Goal: Transaction & Acquisition: Purchase product/service

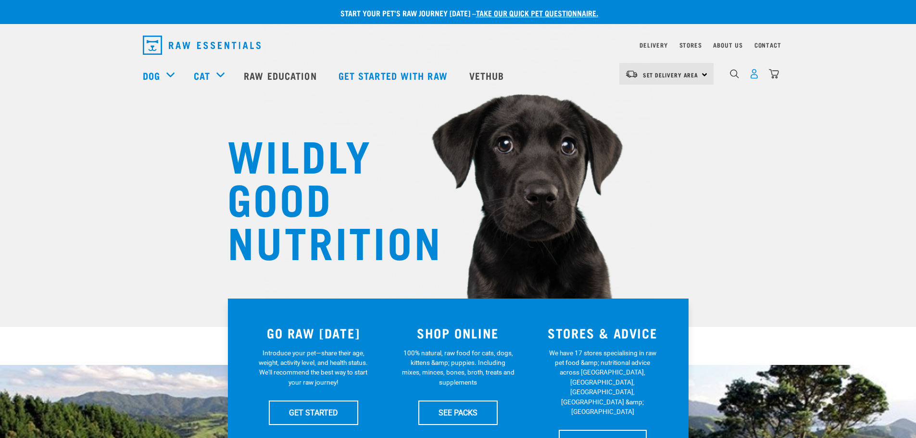
click at [753, 76] on img "dropdown navigation" at bounding box center [754, 74] width 10 height 10
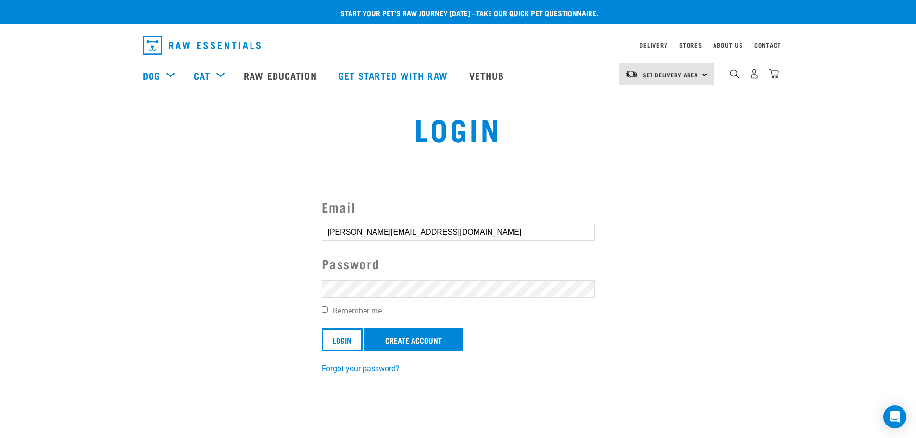
click at [322, 328] on input "Login" at bounding box center [342, 339] width 41 height 23
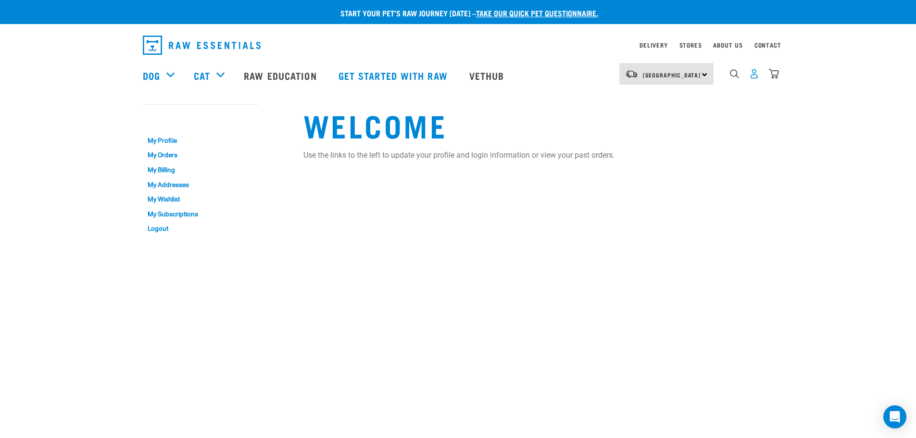
click at [754, 75] on img "dropdown navigation" at bounding box center [754, 74] width 10 height 10
click at [165, 155] on link "My Orders" at bounding box center [200, 155] width 115 height 15
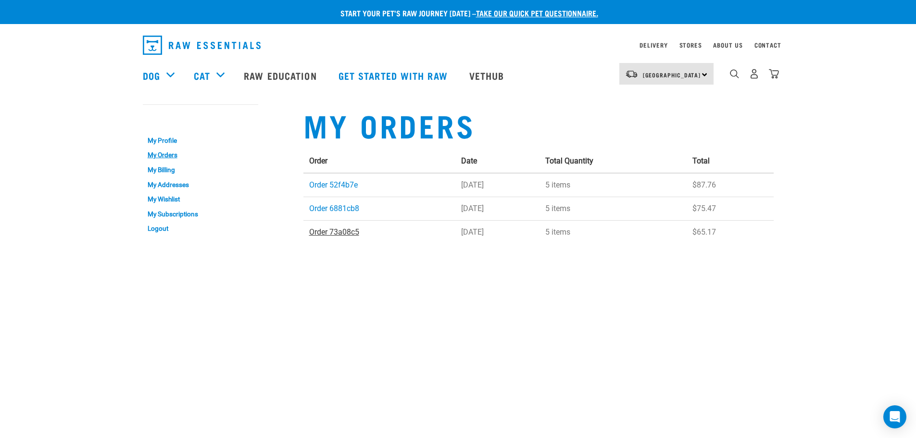
click at [345, 231] on link "Order 73a08c5" at bounding box center [334, 231] width 50 height 9
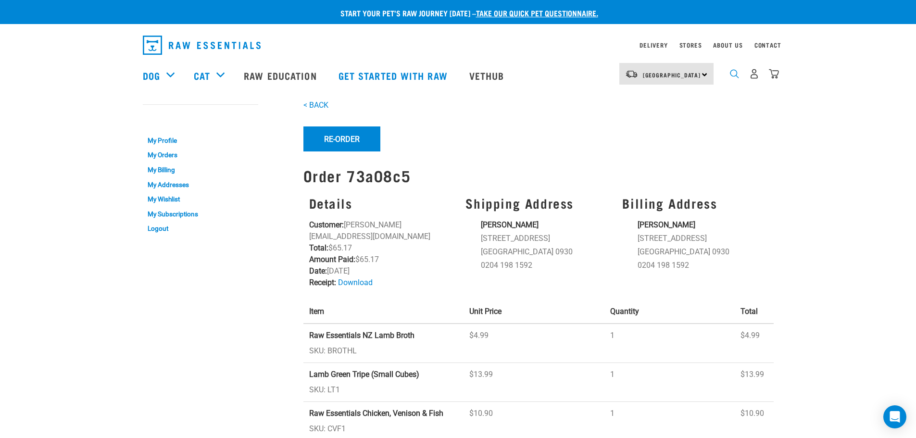
click at [732, 75] on img "dropdown navigation" at bounding box center [734, 73] width 9 height 9
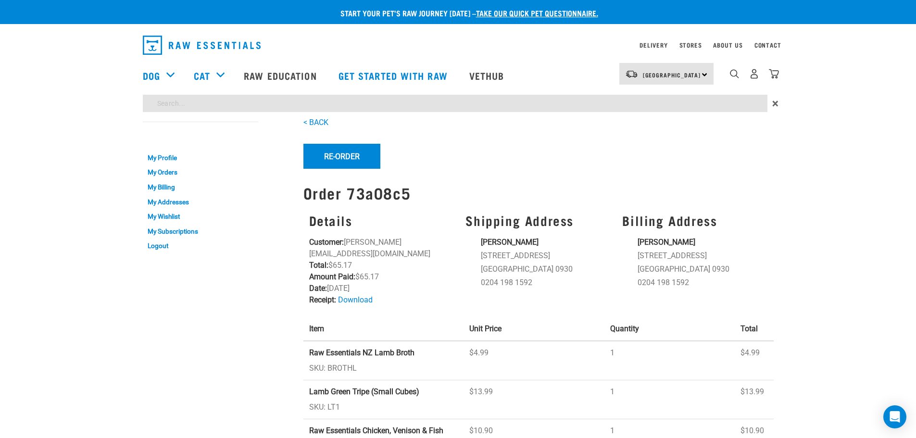
click at [421, 103] on input "search" at bounding box center [455, 103] width 625 height 17
type input "LT1"
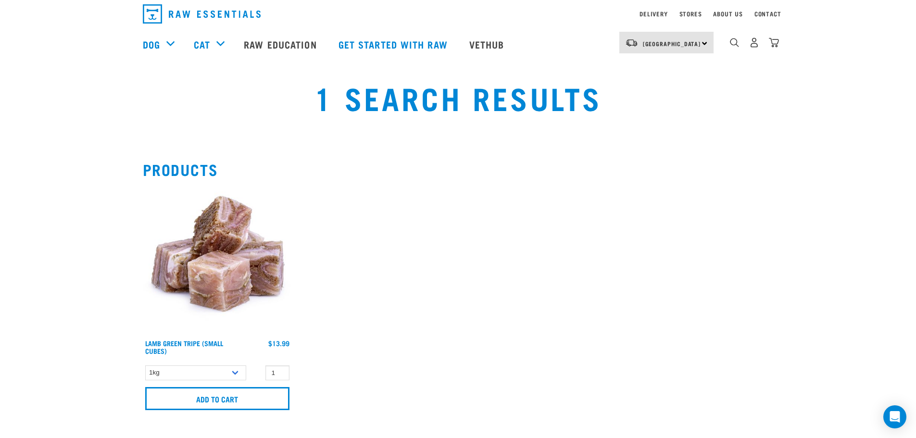
scroll to position [48, 0]
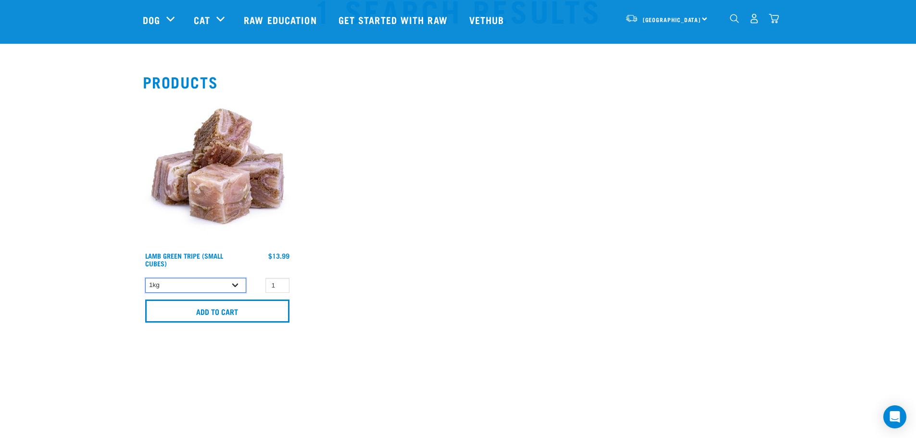
click at [236, 288] on select "1kg 3kg" at bounding box center [195, 285] width 101 height 15
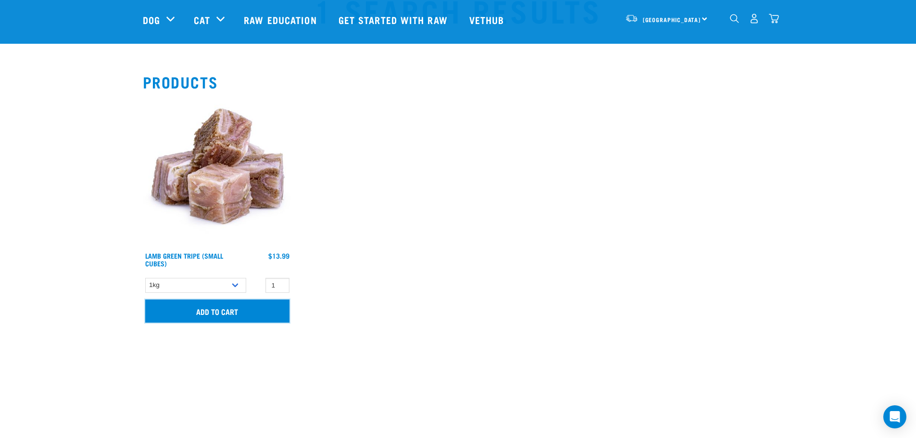
click at [223, 304] on input "Add to cart" at bounding box center [217, 311] width 144 height 23
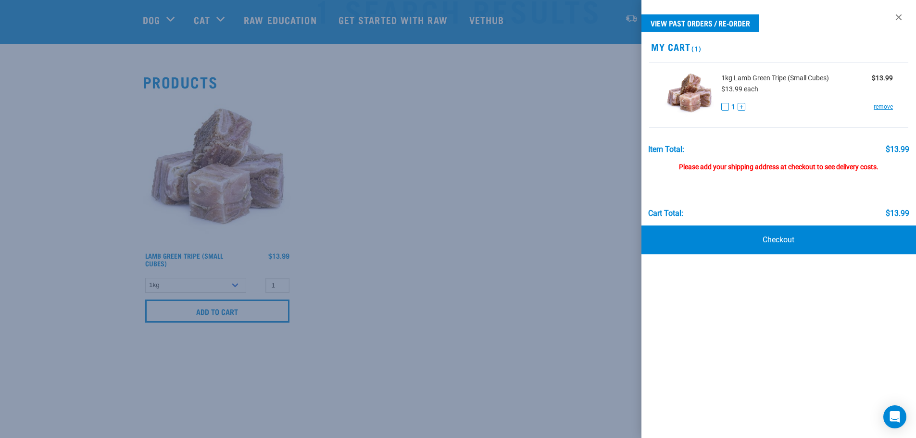
click at [474, 261] on div at bounding box center [458, 219] width 916 height 438
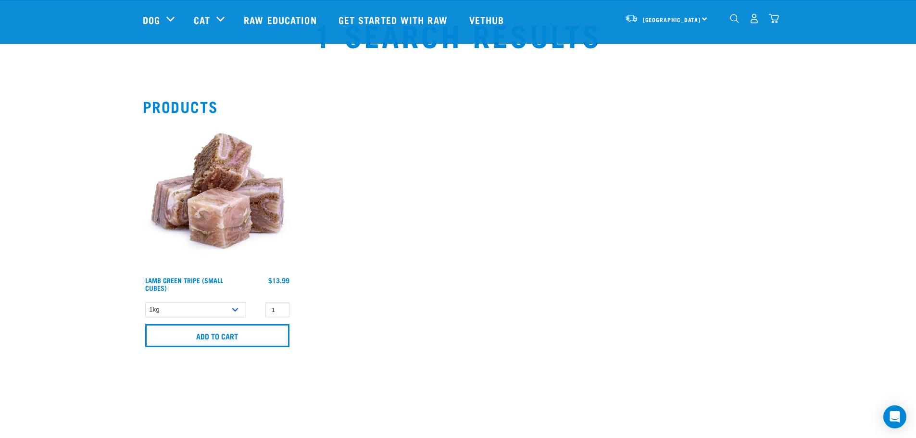
scroll to position [0, 0]
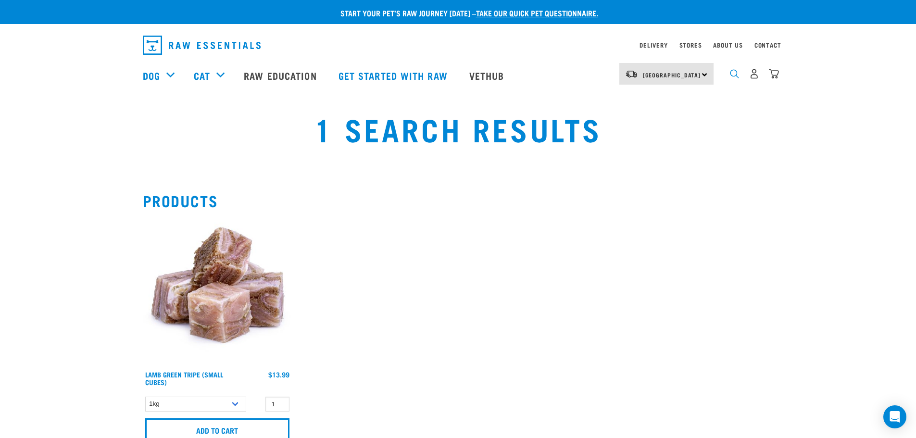
click at [732, 76] on img "dropdown navigation" at bounding box center [734, 73] width 9 height 9
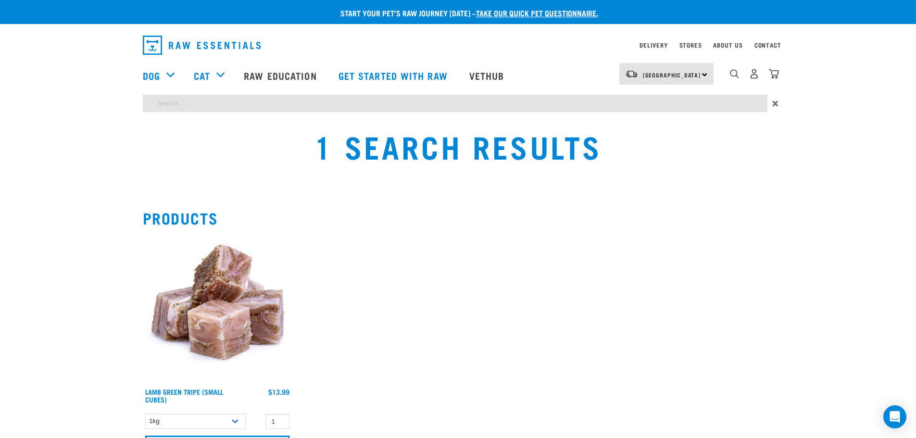
click at [461, 105] on input "search" at bounding box center [455, 103] width 625 height 17
type input "LMM1"
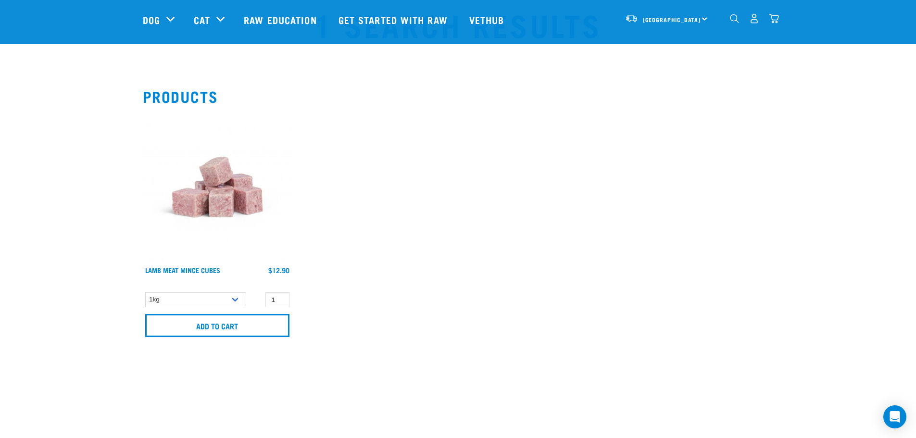
scroll to position [48, 0]
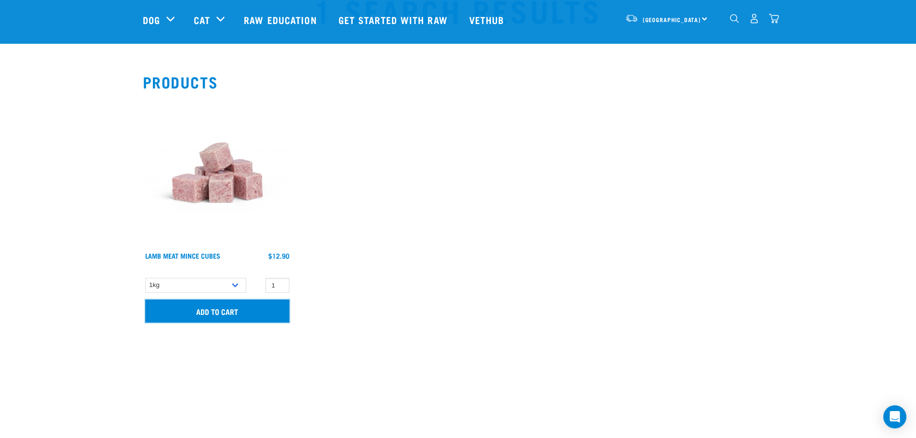
click at [235, 312] on input "Add to cart" at bounding box center [217, 311] width 144 height 23
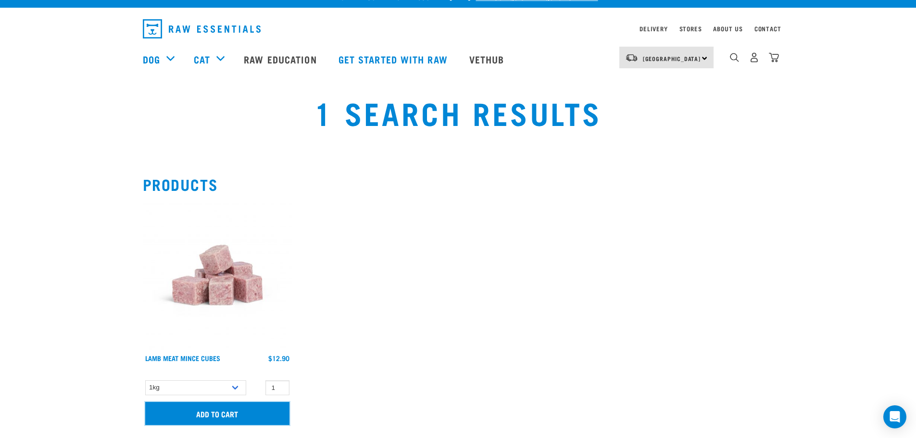
scroll to position [0, 0]
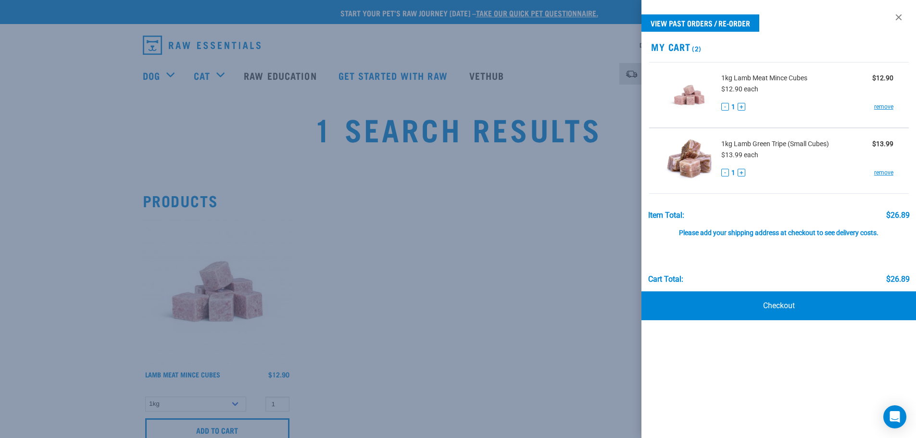
click at [552, 292] on div at bounding box center [458, 219] width 916 height 438
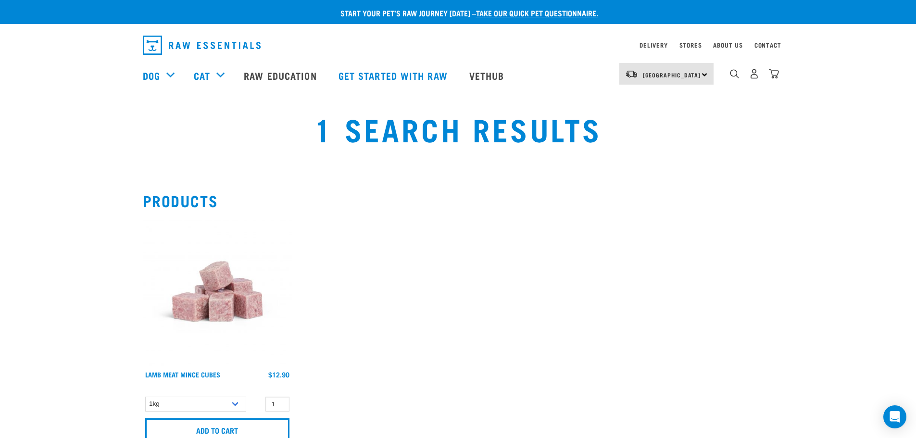
click at [827, 169] on div "1 Search Results" at bounding box center [458, 136] width 916 height 73
click at [773, 76] on img "dropdown navigation" at bounding box center [774, 74] width 10 height 10
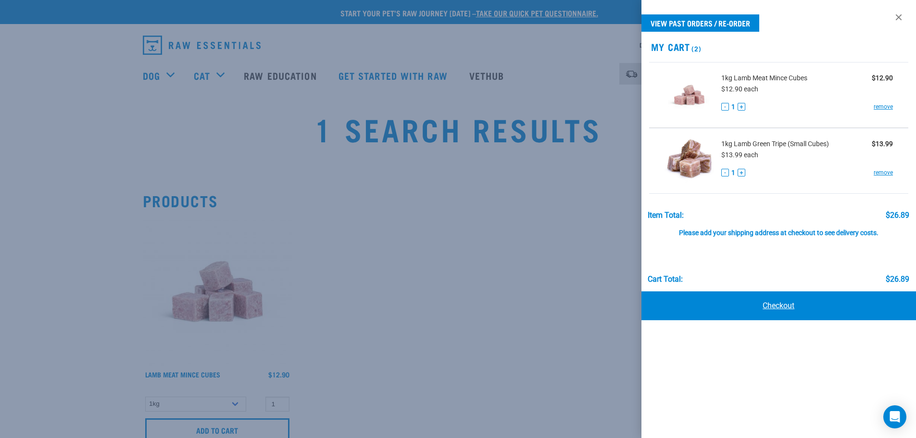
click at [780, 307] on link "Checkout" at bounding box center [778, 305] width 275 height 29
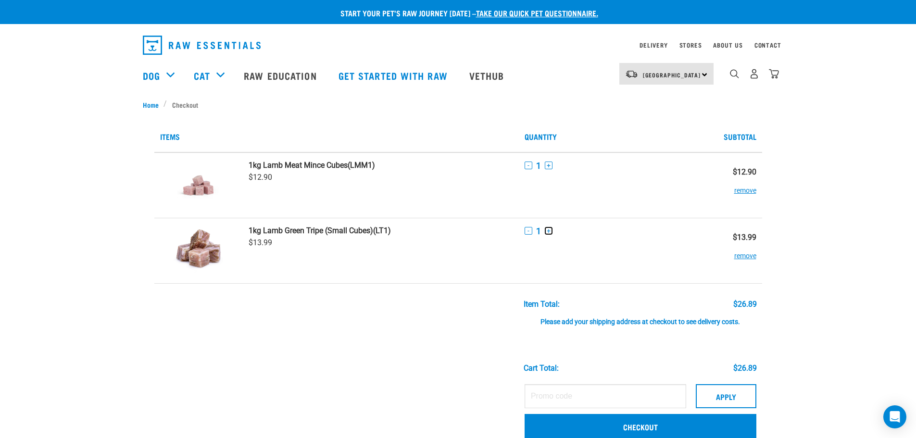
click at [550, 230] on button "+" at bounding box center [549, 231] width 8 height 8
click at [549, 164] on button "+" at bounding box center [549, 166] width 8 height 8
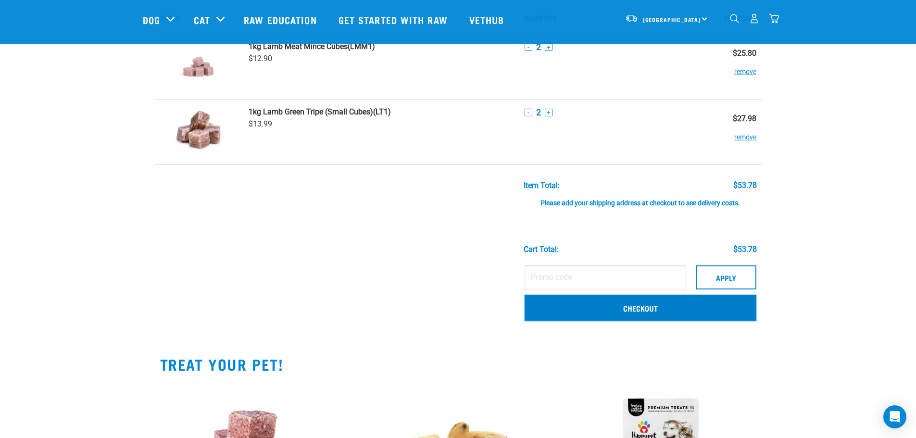
click at [647, 310] on link "Checkout" at bounding box center [641, 307] width 232 height 25
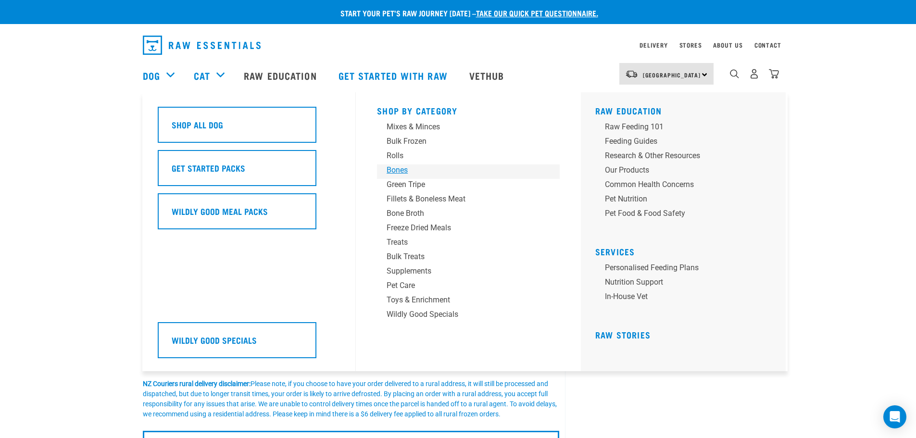
click at [392, 165] on div "Bones" at bounding box center [462, 170] width 150 height 12
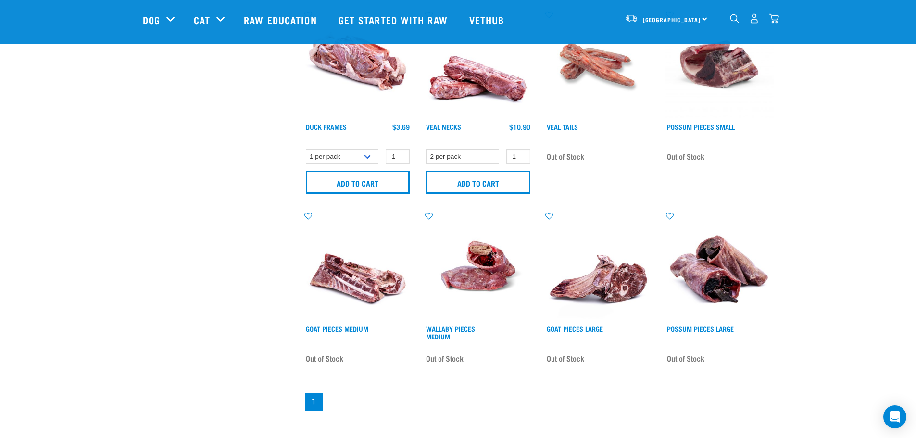
scroll to position [914, 0]
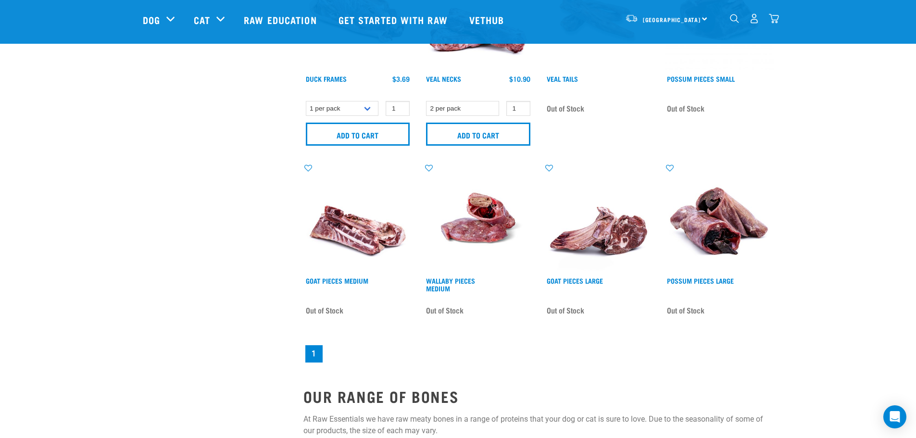
click at [771, 22] on img "dropdown navigation" at bounding box center [774, 18] width 10 height 10
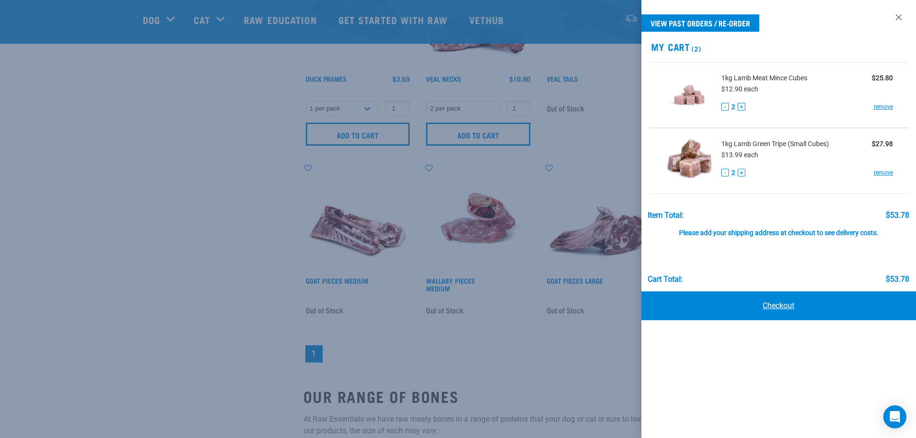
click at [780, 306] on link "Checkout" at bounding box center [778, 305] width 275 height 29
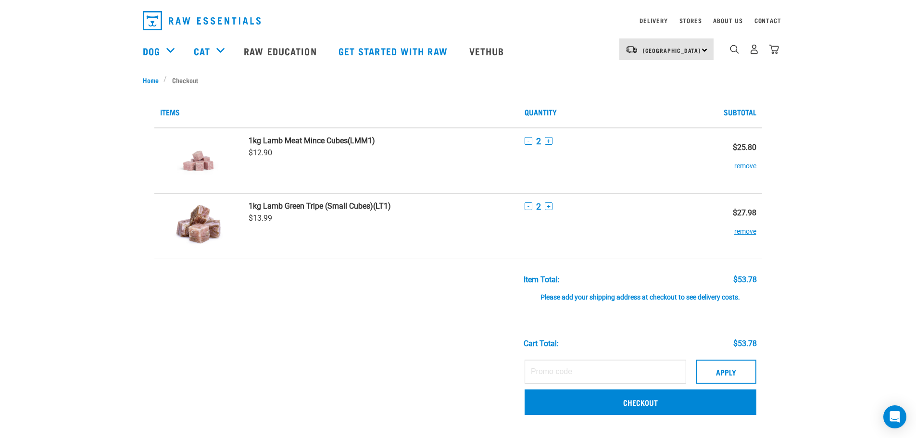
scroll to position [48, 0]
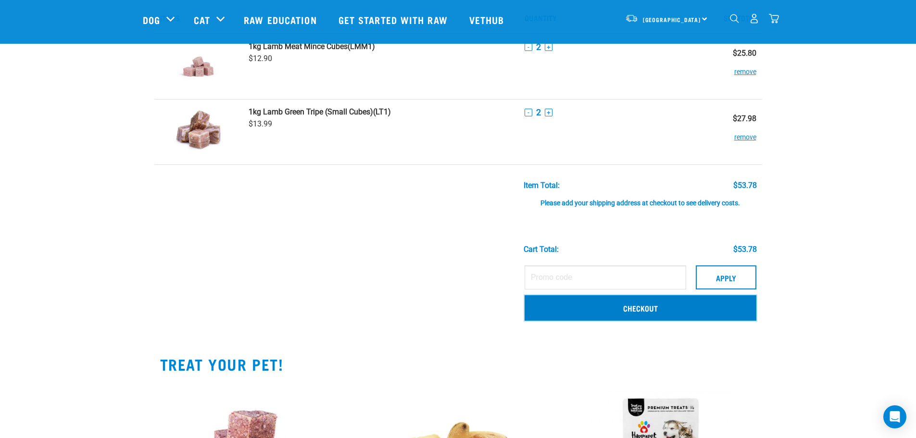
click at [657, 307] on link "Checkout" at bounding box center [641, 307] width 232 height 25
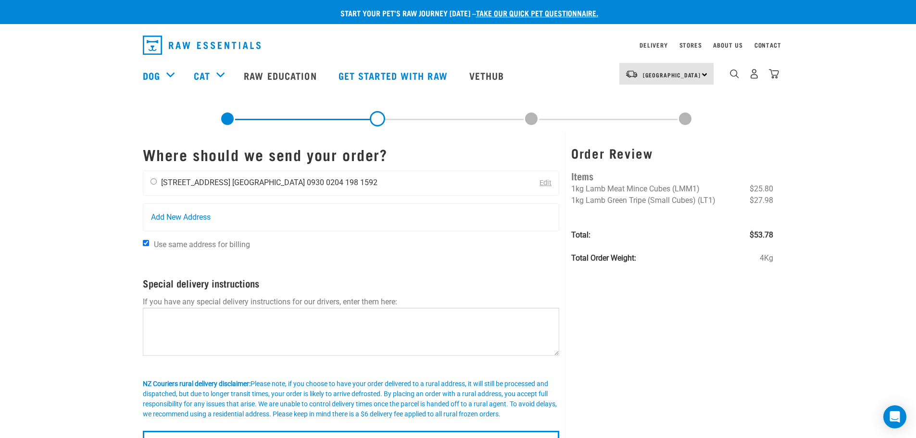
click at [153, 182] on input "radio" at bounding box center [154, 181] width 6 height 6
radio input "true"
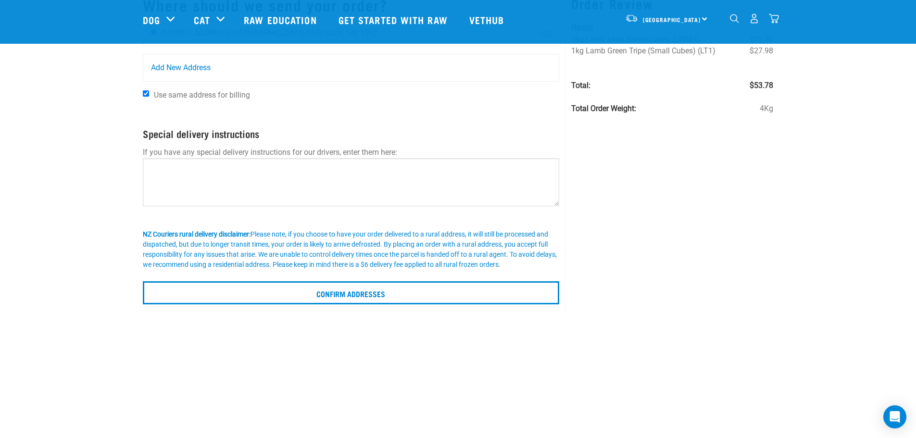
scroll to position [96, 0]
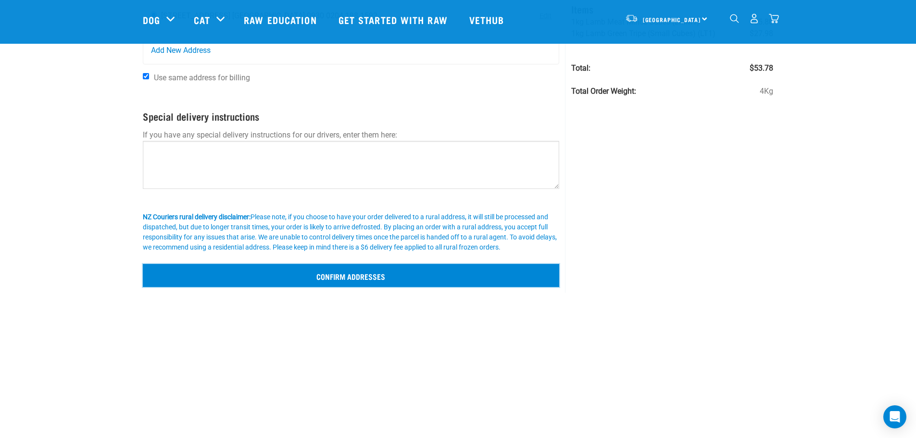
click at [358, 273] on input "Confirm addresses" at bounding box center [351, 275] width 417 height 23
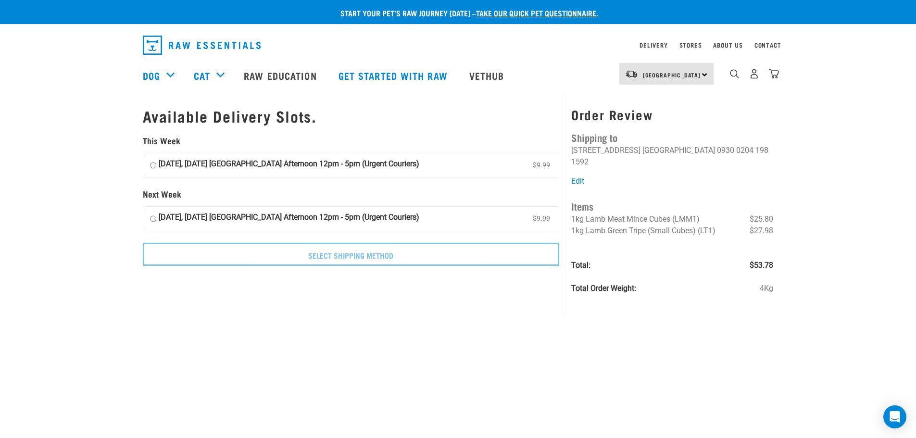
click at [153, 164] on input "11 October, Saturday Auckland Afternoon 12pm - 5pm (Urgent Couriers) $9.99" at bounding box center [153, 165] width 6 height 14
radio input "true"
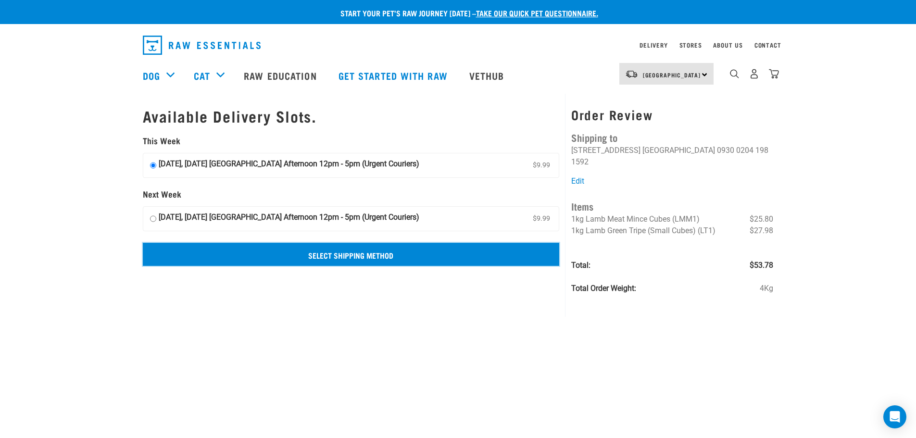
click at [344, 254] on input "Select Shipping Method" at bounding box center [351, 254] width 417 height 23
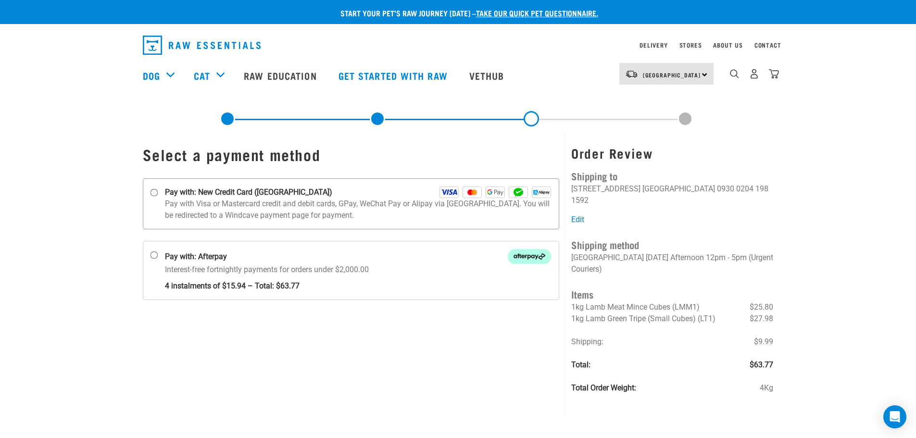
click at [151, 192] on input "Pay with: New Credit Card ([GEOGRAPHIC_DATA])" at bounding box center [154, 193] width 8 height 8
radio input "true"
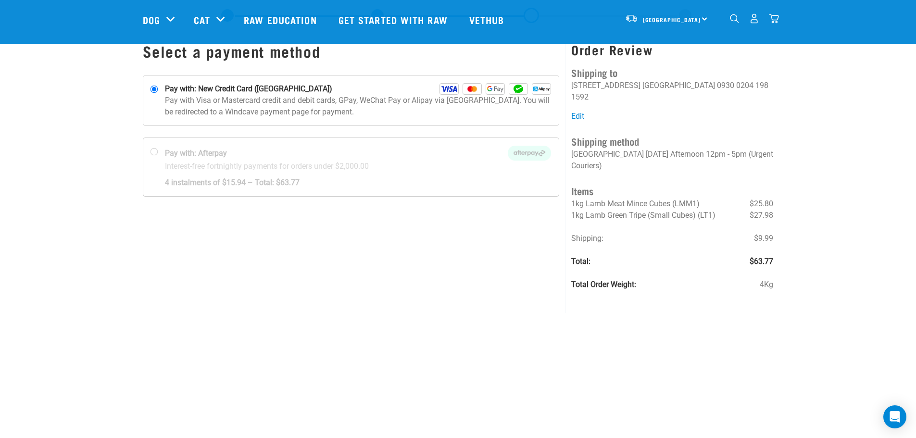
scroll to position [48, 0]
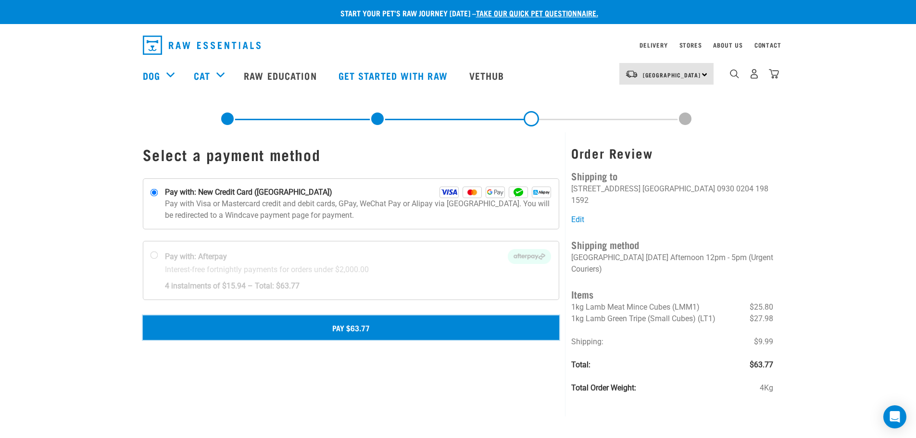
click at [350, 328] on button "Pay $63.77" at bounding box center [351, 327] width 417 height 24
